Goal: Task Accomplishment & Management: Use online tool/utility

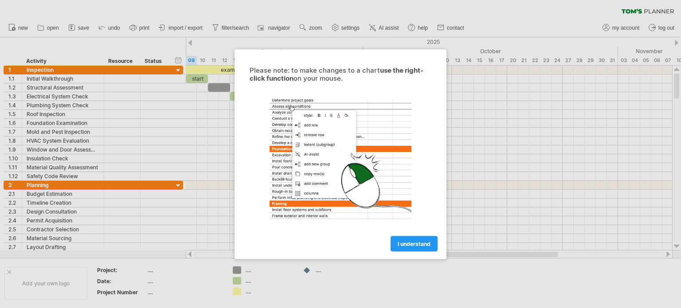
click at [89, 46] on div at bounding box center [340, 154] width 681 height 308
click at [406, 251] on link "I understand" at bounding box center [414, 244] width 47 height 16
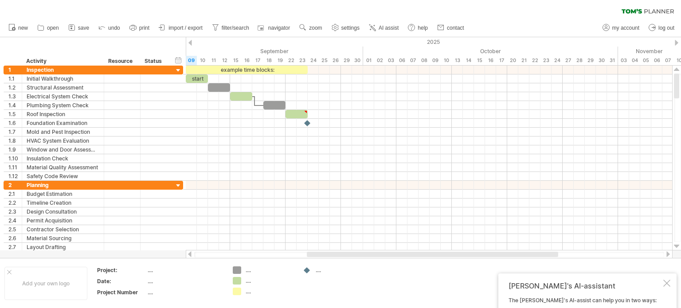
click at [406, 251] on div at bounding box center [429, 254] width 487 height 9
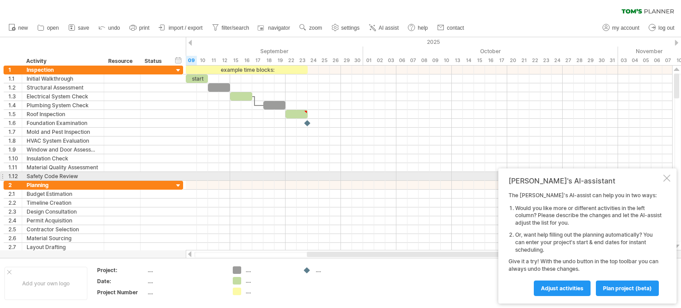
click at [666, 180] on div at bounding box center [666, 178] width 7 height 7
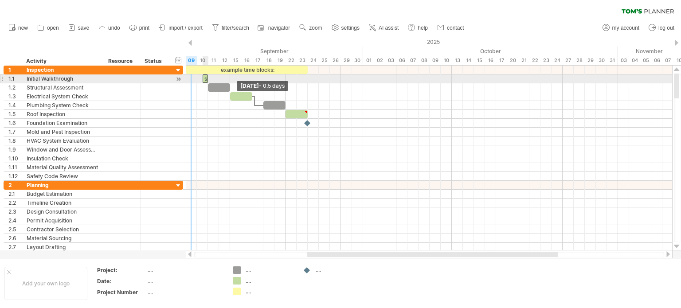
drag, startPoint x: 187, startPoint y: 80, endPoint x: 350, endPoint y: 79, distance: 163.2
click at [350, 79] on div "example time blocks: start [DATE] - 0.5 days" at bounding box center [429, 158] width 486 height 185
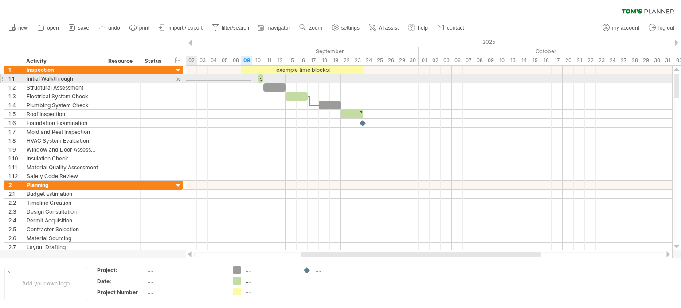
drag, startPoint x: 196, startPoint y: 80, endPoint x: 179, endPoint y: 81, distance: 16.4
click at [179, 81] on div "Trying to reach [DOMAIN_NAME] Connected again... 0% clear filter new 1" at bounding box center [340, 154] width 681 height 308
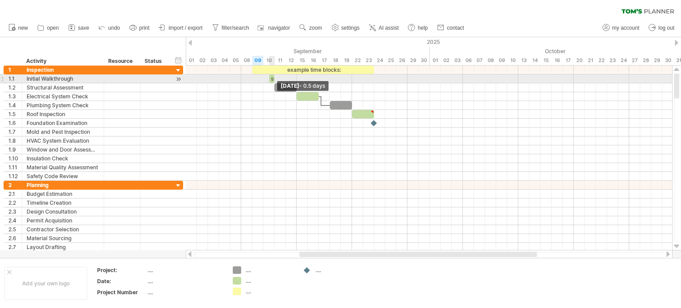
drag, startPoint x: 272, startPoint y: 81, endPoint x: 188, endPoint y: 78, distance: 83.8
click at [188, 78] on div "example time blocks: start [DATE] - 0.5 days [DATE] - 0.5 days" at bounding box center [429, 158] width 486 height 185
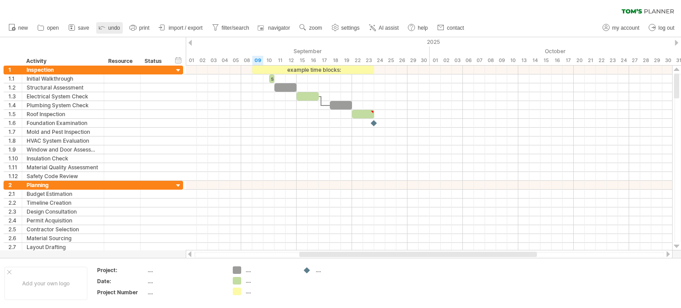
click at [107, 29] on link "undo" at bounding box center [109, 28] width 27 height 12
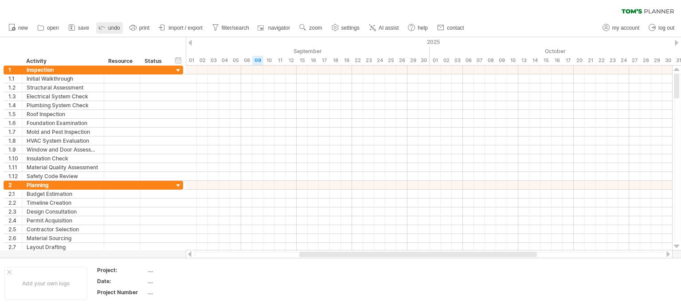
click at [107, 29] on link "undo" at bounding box center [109, 28] width 27 height 12
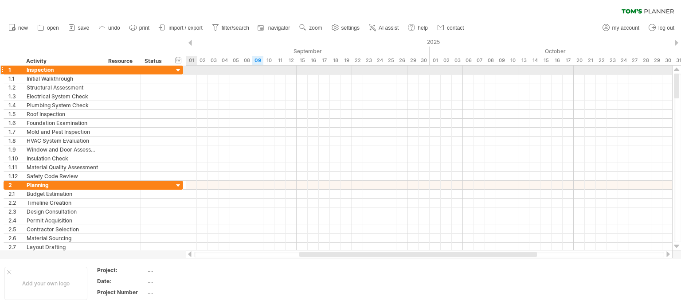
click at [178, 71] on div at bounding box center [178, 71] width 8 height 8
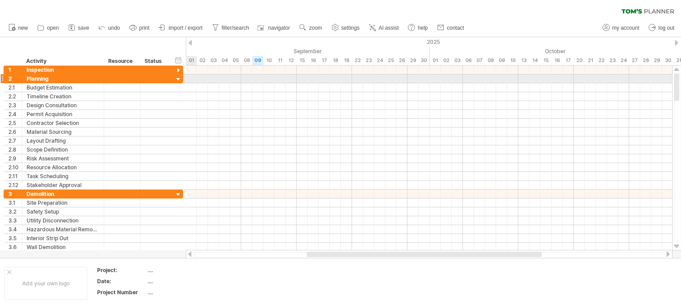
click at [178, 79] on div at bounding box center [178, 79] width 8 height 8
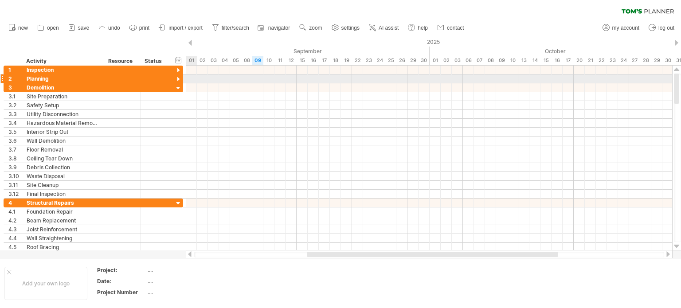
click at [178, 79] on div at bounding box center [178, 79] width 8 height 8
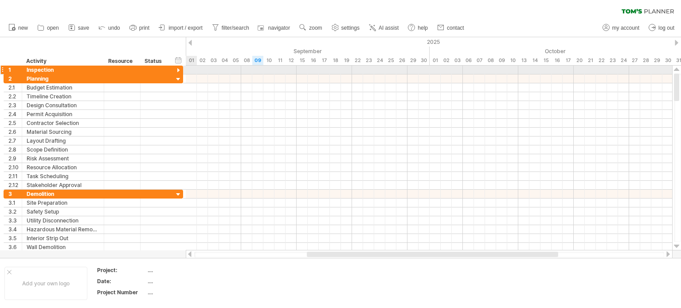
click at [179, 70] on div at bounding box center [178, 71] width 8 height 8
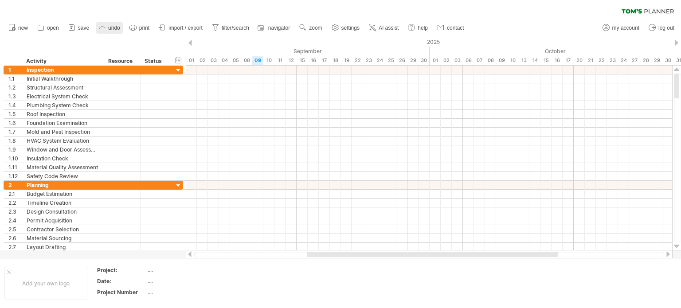
click at [108, 30] on link "undo" at bounding box center [109, 28] width 27 height 12
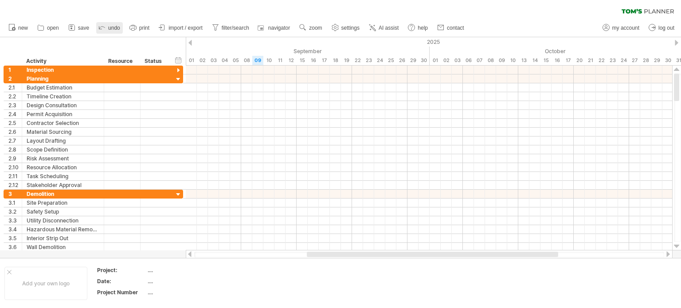
click at [108, 30] on link "undo" at bounding box center [109, 28] width 27 height 12
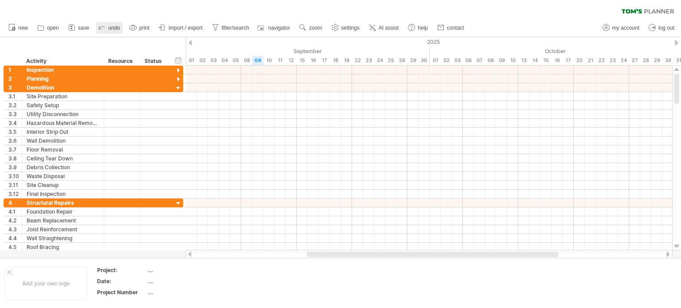
click at [108, 30] on link "undo" at bounding box center [109, 28] width 27 height 12
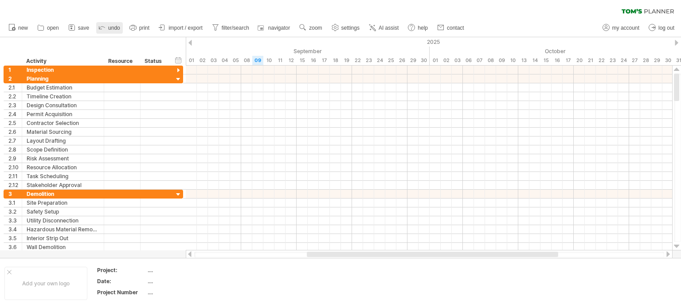
click at [108, 30] on link "undo" at bounding box center [109, 28] width 27 height 12
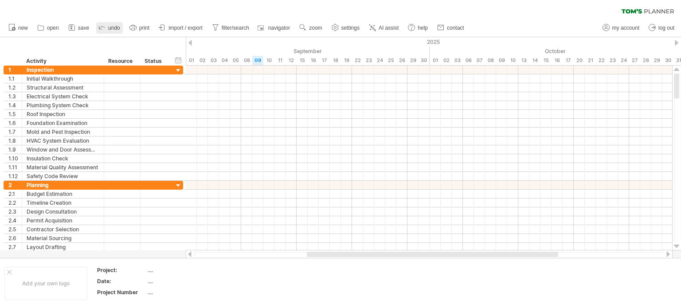
click at [108, 30] on link "undo" at bounding box center [109, 28] width 27 height 12
click at [190, 43] on div at bounding box center [190, 43] width 4 height 6
click at [371, 59] on div "09" at bounding box center [368, 60] width 11 height 9
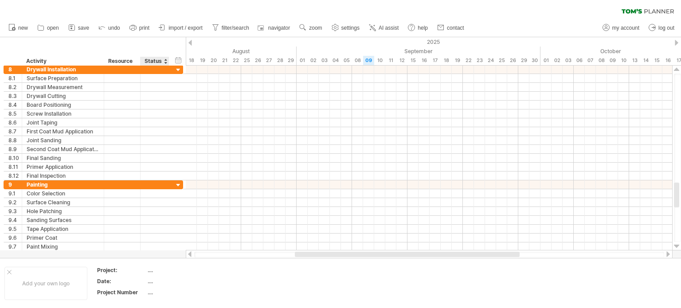
click at [180, 101] on div "**********" at bounding box center [94, 105] width 180 height 9
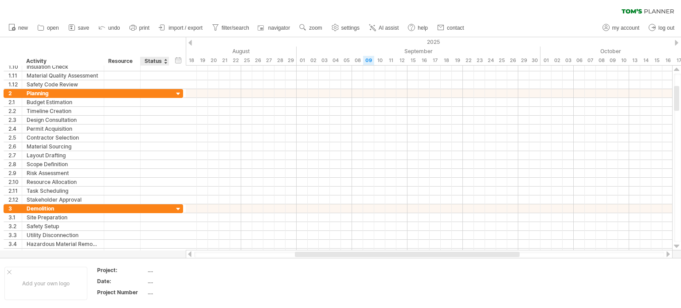
click at [180, 101] on div "**********" at bounding box center [94, 102] width 180 height 9
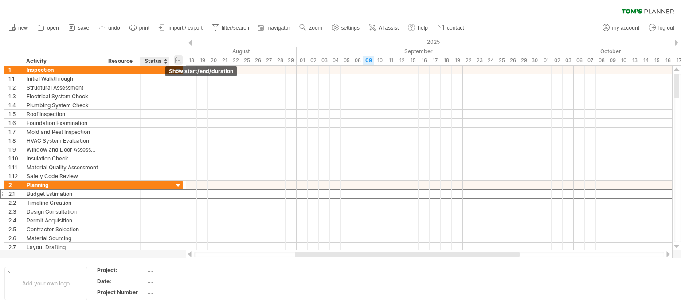
click at [178, 60] on div "hide start/end/duration show start/end/duration" at bounding box center [178, 59] width 8 height 9
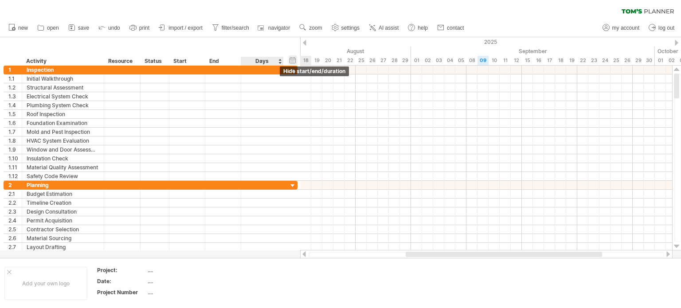
click at [294, 60] on div "hide start/end/duration show start/end/duration" at bounding box center [293, 59] width 8 height 9
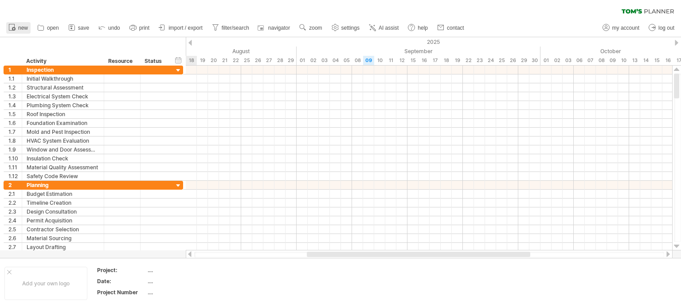
click at [17, 27] on link "new" at bounding box center [18, 28] width 24 height 12
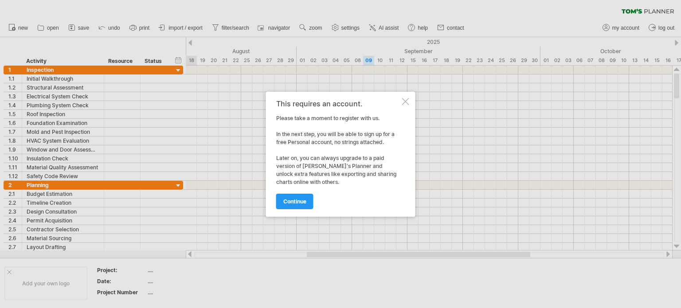
click at [406, 100] on div at bounding box center [405, 101] width 7 height 7
